Goal: Task Accomplishment & Management: Use online tool/utility

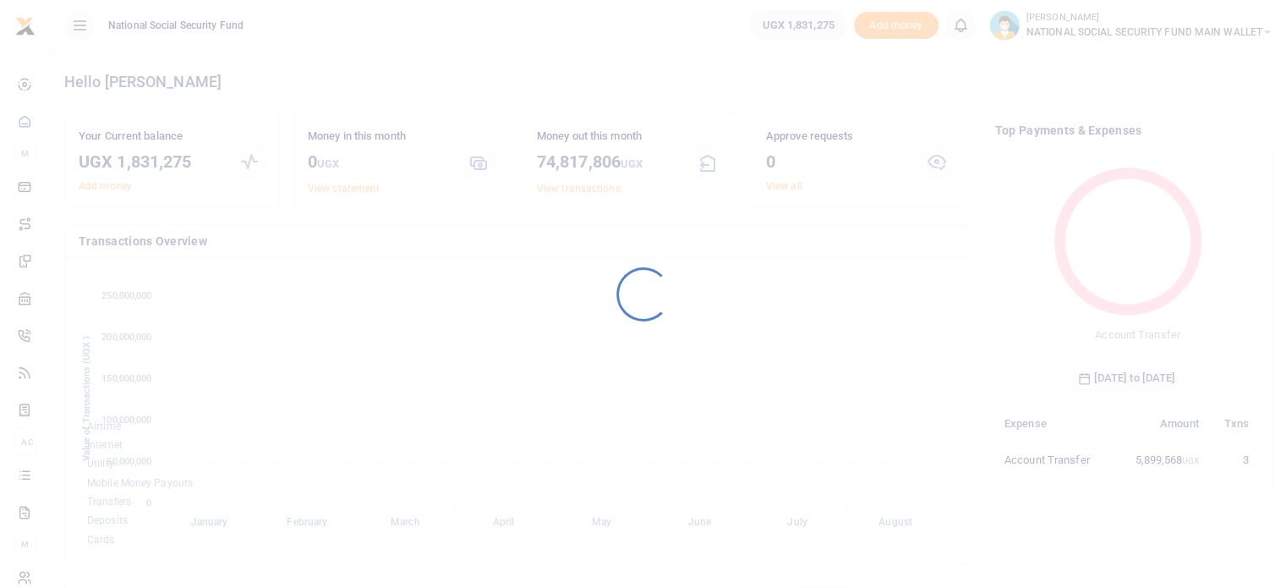
scroll to position [224, 250]
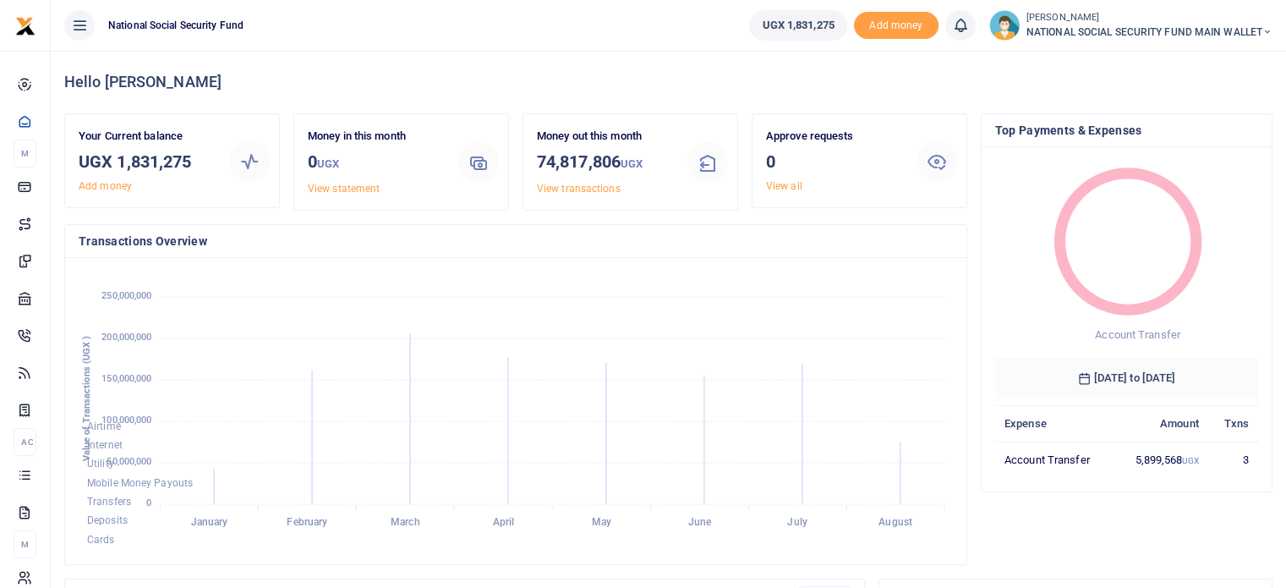
click at [1110, 29] on span "NATIONAL SOCIAL SECURITY FUND MAIN WALLET" at bounding box center [1150, 32] width 246 height 15
click at [318, 74] on h4 "Hello [PERSON_NAME]" at bounding box center [668, 82] width 1209 height 19
click at [888, 25] on span "Add money" at bounding box center [896, 26] width 85 height 28
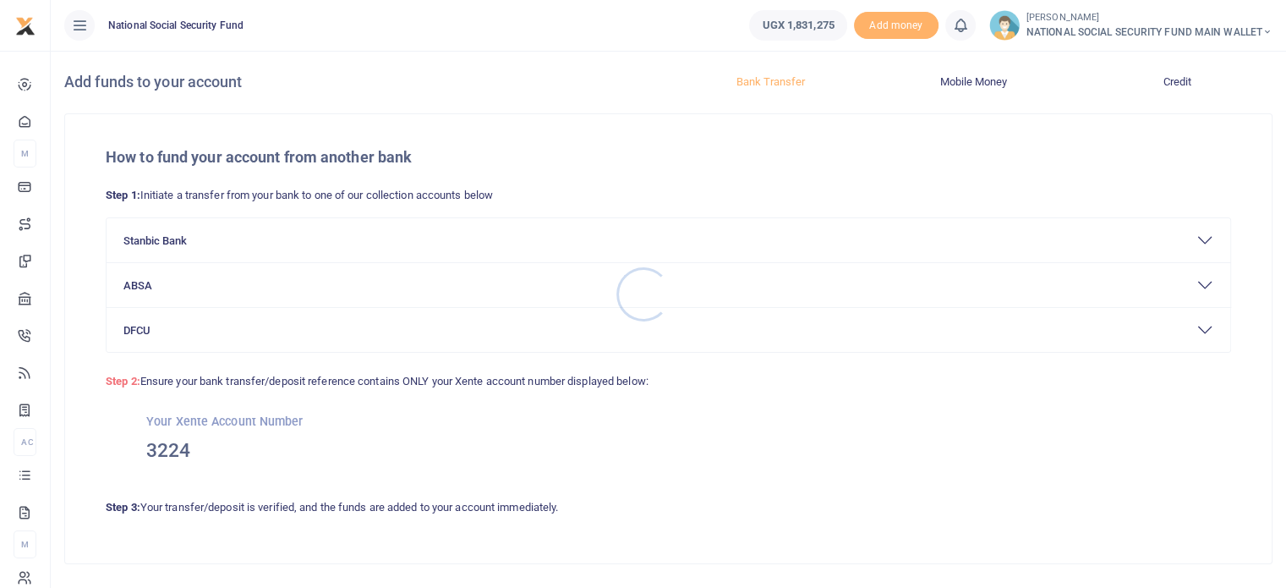
click at [180, 246] on div at bounding box center [643, 294] width 1286 height 588
click at [164, 236] on button "Stanbic Bank" at bounding box center [669, 240] width 1124 height 44
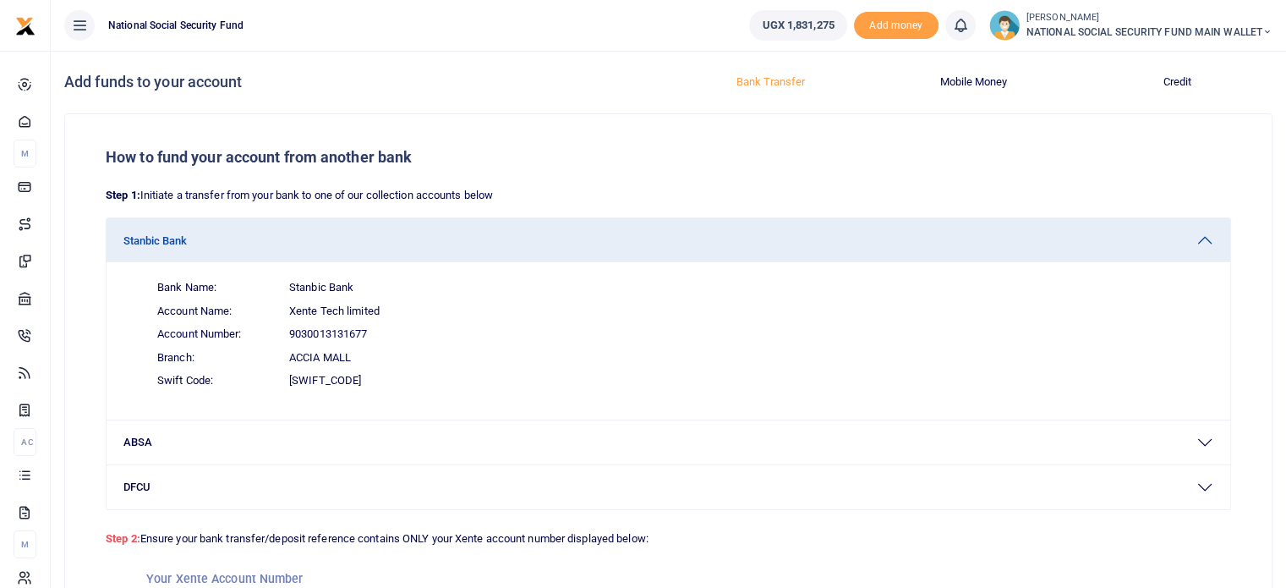
click at [308, 329] on span "9030013131677" at bounding box center [328, 334] width 78 height 17
copy span "9030013131677"
